Goal: Task Accomplishment & Management: Use online tool/utility

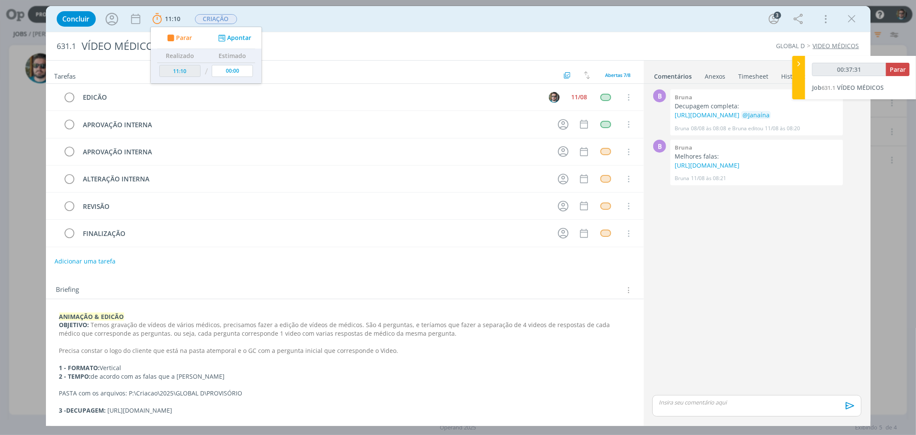
scroll to position [48, 0]
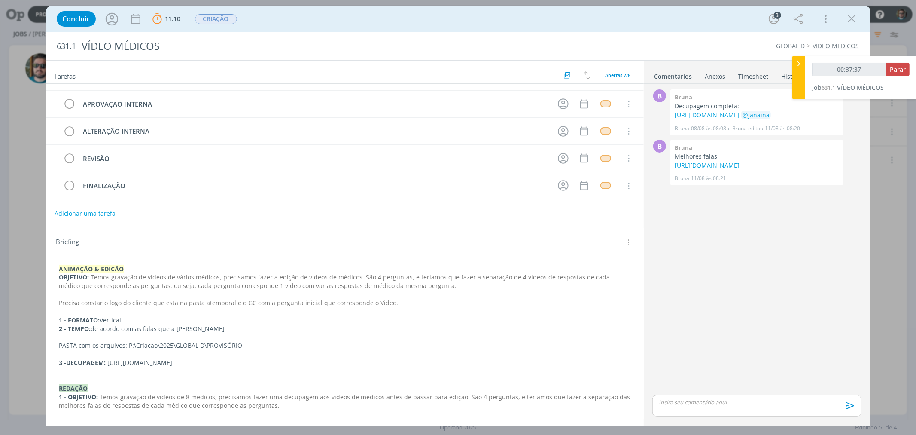
drag, startPoint x: 108, startPoint y: 362, endPoint x: 406, endPoint y: 358, distance: 297.8
click at [406, 358] on p "3 -DECUPAGEM: [URL][DOMAIN_NAME]" at bounding box center [344, 362] width 571 height 9
copy p "[URL][DOMAIN_NAME]"
type input "01:38:44"
click at [895, 72] on span "Parar" at bounding box center [898, 69] width 16 height 8
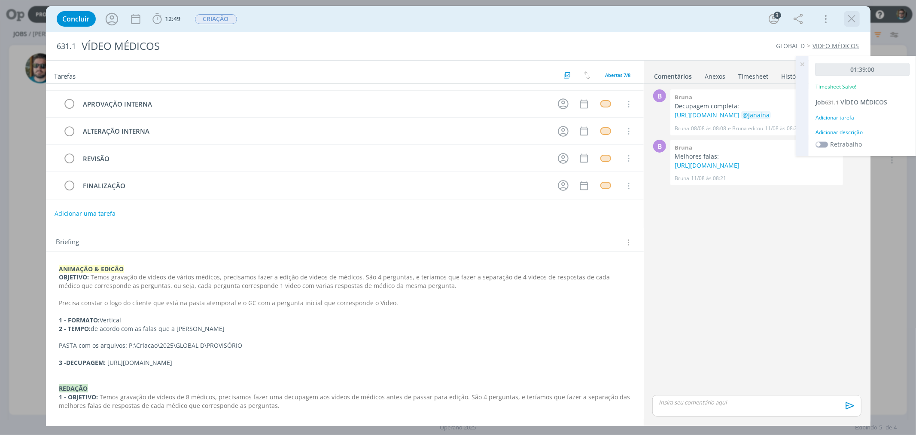
click at [854, 19] on icon "dialog" at bounding box center [852, 18] width 13 height 13
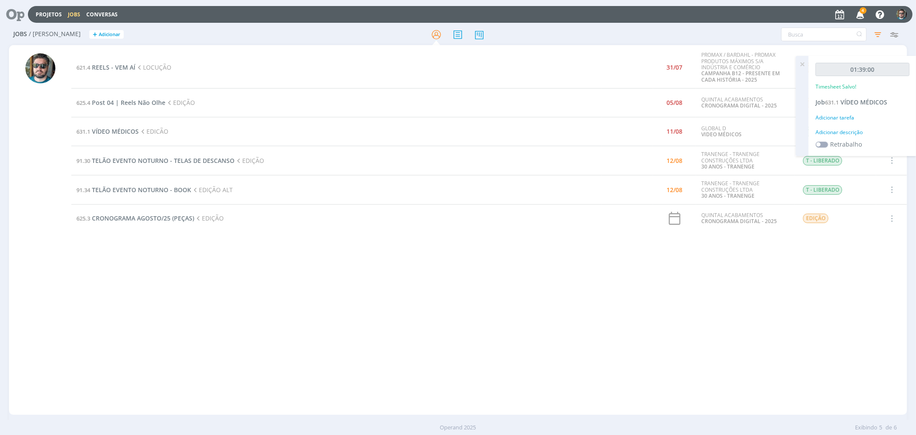
click at [804, 63] on icon at bounding box center [802, 64] width 15 height 17
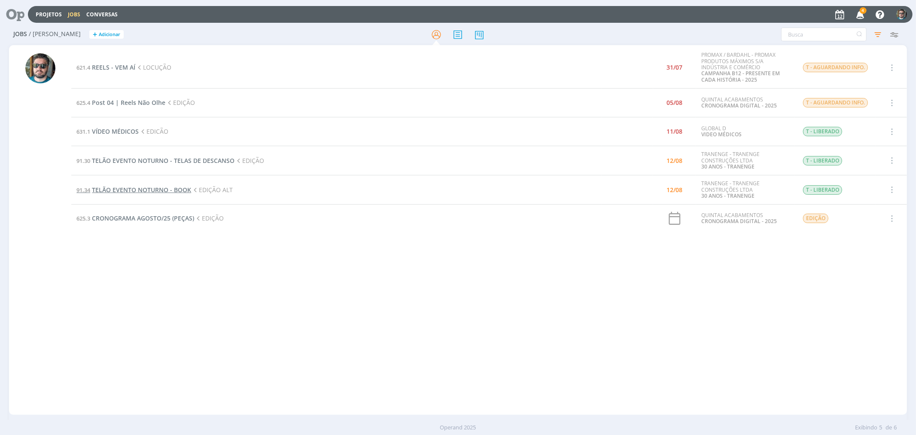
click at [167, 190] on span "TELÃO EVENTO NOTURNO - BOOK" at bounding box center [141, 190] width 99 height 8
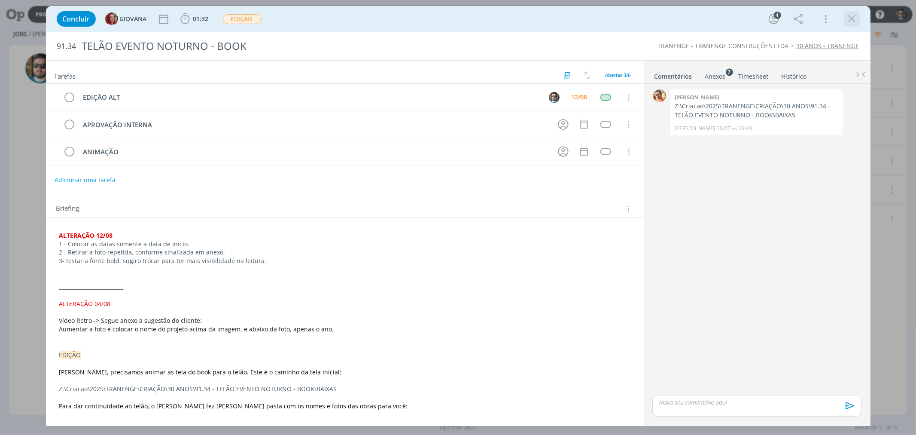
click at [853, 21] on icon "dialog" at bounding box center [852, 18] width 13 height 13
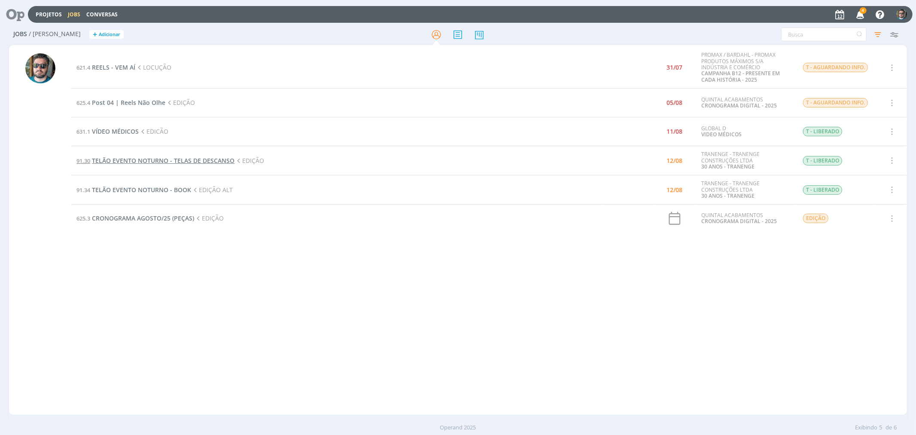
click at [183, 160] on span "TELÃO EVENTO NOTURNO - TELAS DE DESCANSO" at bounding box center [163, 160] width 143 height 8
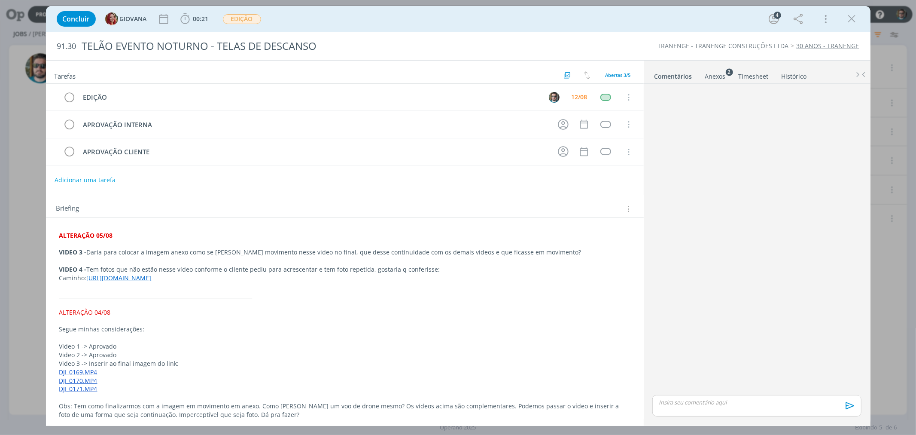
scroll to position [48, 0]
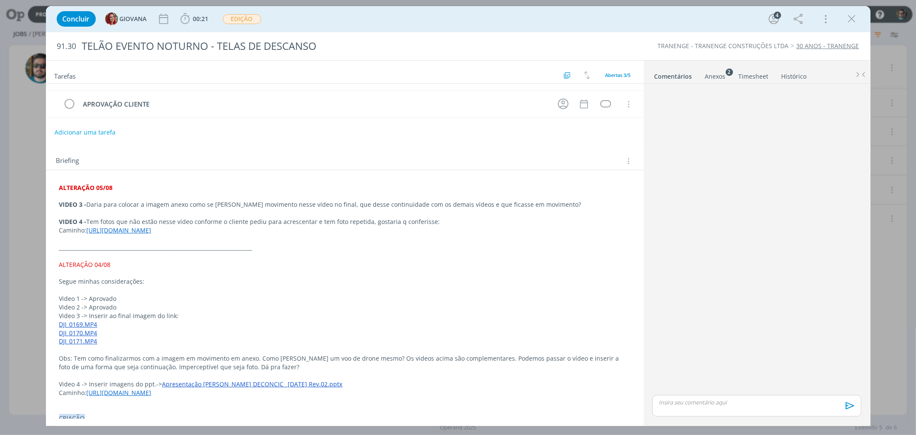
click at [716, 75] on div "Anexos 2" at bounding box center [716, 76] width 21 height 9
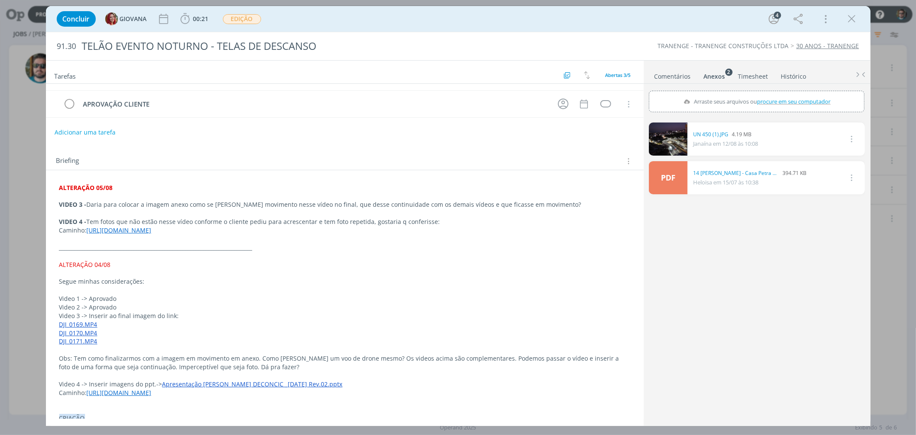
click at [385, 149] on div "Briefing Briefings Predefinidos Versões do Briefing Ver Briefing do Projeto" at bounding box center [345, 158] width 598 height 23
click at [852, 19] on icon "dialog" at bounding box center [852, 18] width 13 height 13
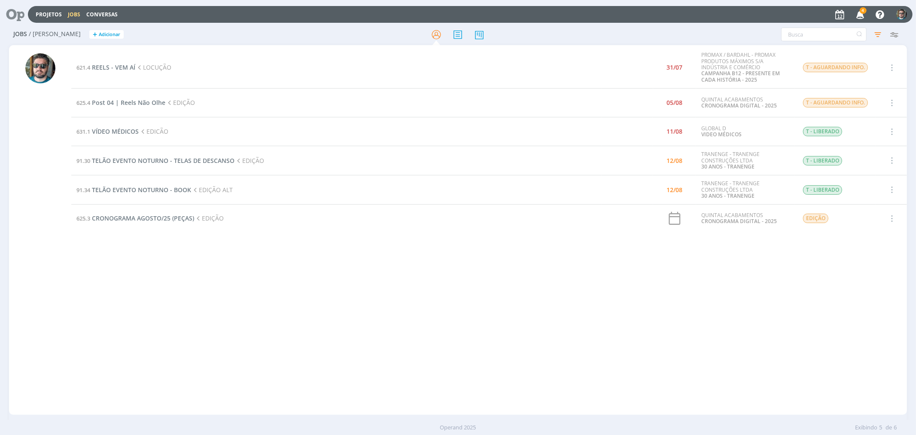
click at [223, 306] on div "621.4 REELS - VEM AÍ LOCUÇÃO 31/07 PROMAX / BARDAHL - PROMAX PRODUTOS MÁXIMOS S…" at bounding box center [489, 230] width 836 height 366
click at [855, 14] on icon "button" at bounding box center [860, 14] width 15 height 15
